Goal: Task Accomplishment & Management: Manage account settings

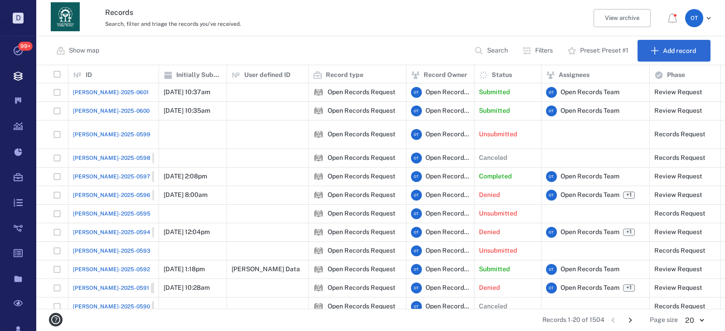
scroll to position [237, 682]
click at [90, 113] on span "[PERSON_NAME]-2025-0600" at bounding box center [111, 111] width 77 height 8
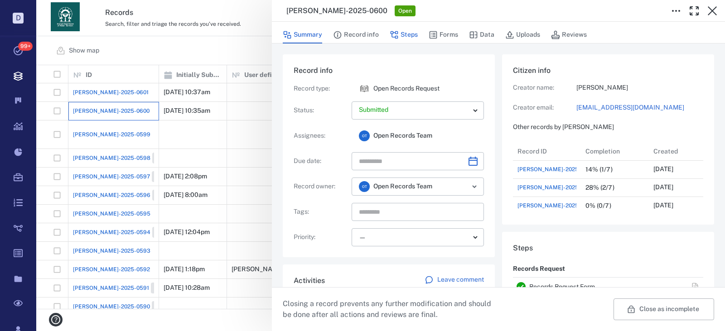
scroll to position [72, 173]
click at [372, 35] on button "Record info" at bounding box center [356, 34] width 46 height 17
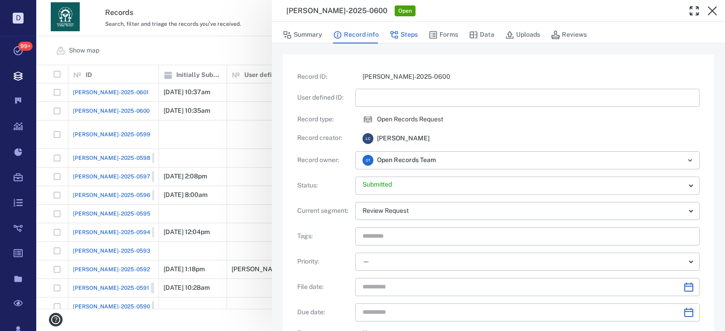
click at [412, 35] on button "Steps" at bounding box center [404, 34] width 28 height 17
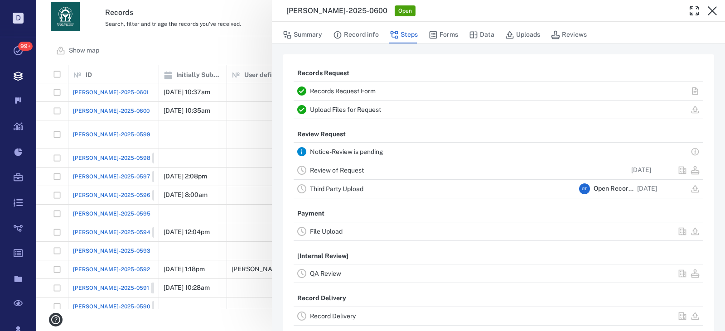
click at [352, 108] on link "Upload Files for Request" at bounding box center [345, 109] width 71 height 7
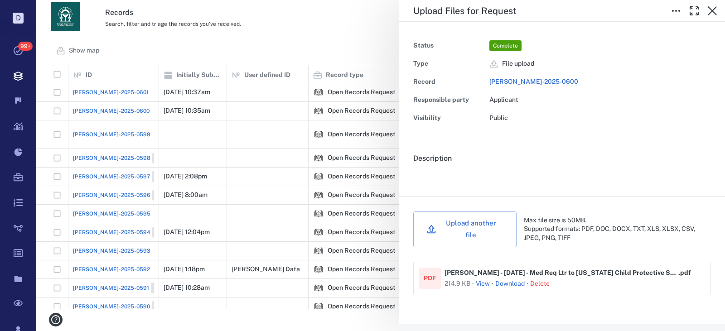
click at [485, 280] on button "View" at bounding box center [483, 284] width 14 height 9
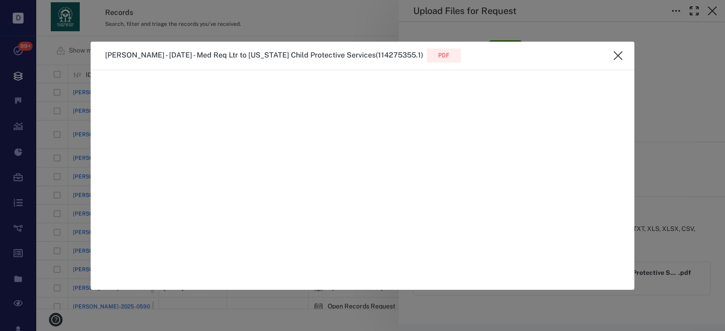
click at [627, 51] on div at bounding box center [618, 56] width 18 height 18
click at [619, 53] on icon "close" at bounding box center [618, 55] width 11 height 11
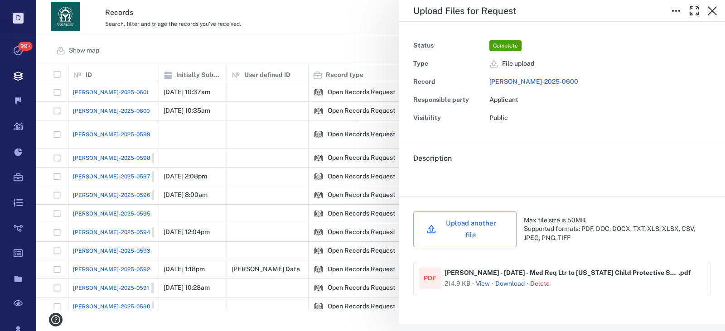
click at [507, 280] on link "Download" at bounding box center [509, 284] width 29 height 9
click at [335, 46] on div "Upload Files for Request Status Complete Type File upload Record [PERSON_NAME]-…" at bounding box center [380, 165] width 689 height 331
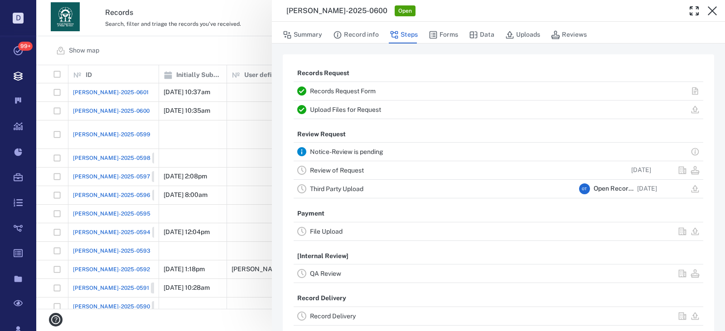
click at [252, 107] on div "[PERSON_NAME]-2025-0600 Open Summary Record info Steps Forms Data Uploads Revie…" at bounding box center [380, 165] width 689 height 331
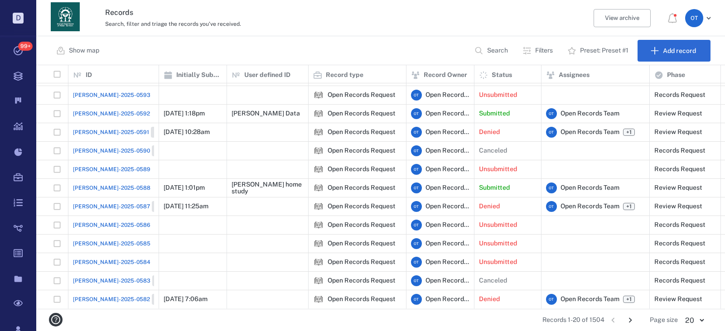
scroll to position [153, 0]
click at [116, 179] on div "[PERSON_NAME]-2025-0588" at bounding box center [113, 188] width 81 height 18
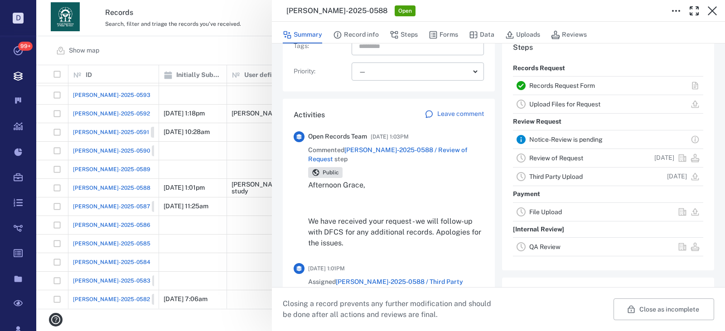
click at [428, 148] on span "[PERSON_NAME]-2025-0588 / Review of Request" at bounding box center [387, 154] width 159 height 16
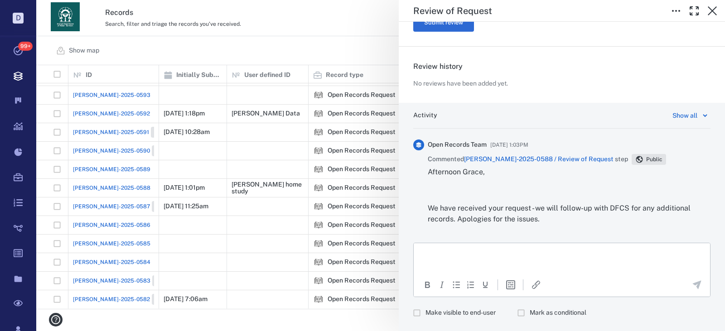
scroll to position [360, 0]
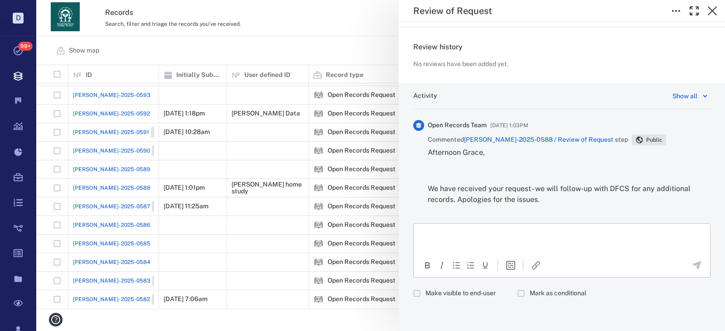
click at [466, 290] on span "Make visible to end-user" at bounding box center [460, 293] width 70 height 9
click at [482, 256] on div "To open the popup, press Shift+Enter To open the popup, press Shift+Enter" at bounding box center [562, 265] width 296 height 21
click at [482, 246] on html at bounding box center [562, 235] width 296 height 23
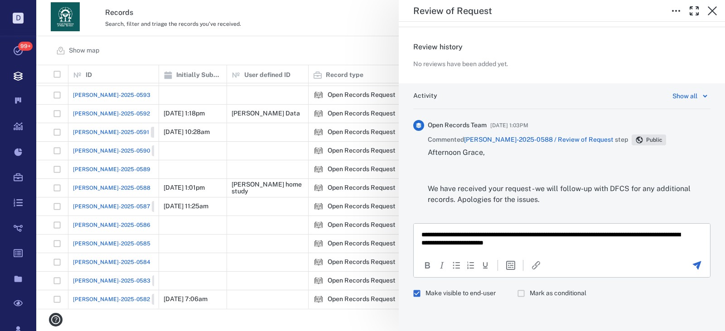
click at [691, 261] on icon "Send the comment" at bounding box center [696, 265] width 11 height 11
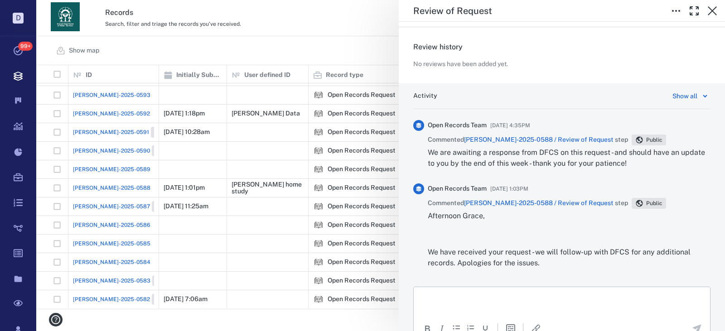
click at [348, 31] on div "**********" at bounding box center [380, 165] width 689 height 331
click at [326, 33] on div "**********" at bounding box center [380, 165] width 689 height 331
click at [324, 35] on div "Records Search, filter and triage the records you've received. View archive O T" at bounding box center [380, 18] width 689 height 36
